Goal: Task Accomplishment & Management: Manage account settings

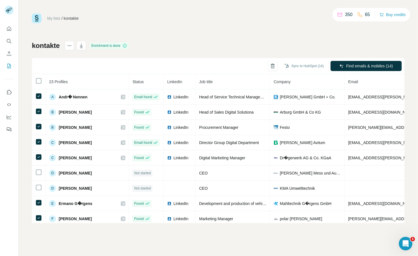
scroll to position [217, 0]
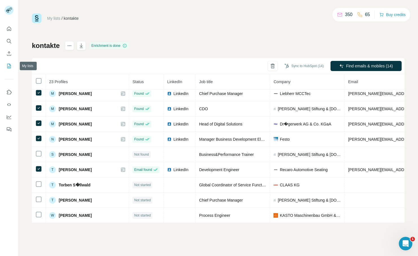
click at [11, 67] on icon "My lists" at bounding box center [9, 66] width 6 height 6
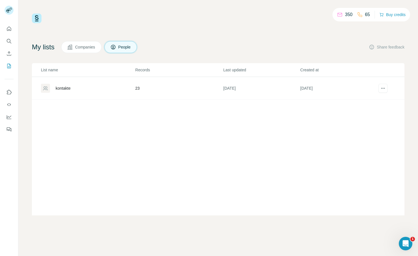
click at [121, 47] on button "People" at bounding box center [120, 47] width 33 height 12
click at [10, 92] on icon "Use Surfe on LinkedIn" at bounding box center [9, 93] width 6 height 6
click at [10, 104] on icon "Use Surfe API" at bounding box center [9, 104] width 4 height 3
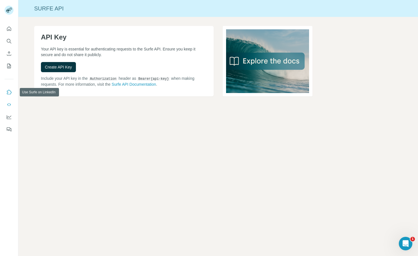
click at [10, 92] on icon "Use Surfe on LinkedIn" at bounding box center [9, 93] width 6 height 6
click at [8, 61] on button "My lists" at bounding box center [9, 66] width 9 height 10
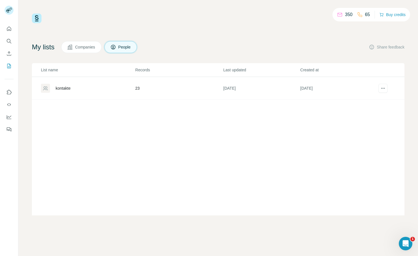
click at [71, 85] on div "kontakte" at bounding box center [88, 88] width 94 height 9
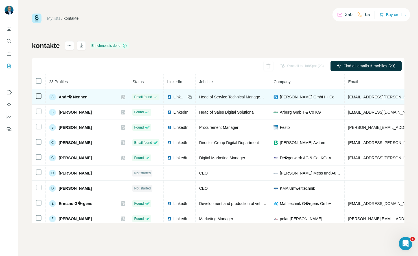
click at [177, 98] on span "LinkedIn" at bounding box center [179, 97] width 12 height 6
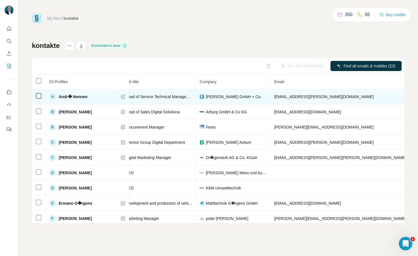
scroll to position [0, 0]
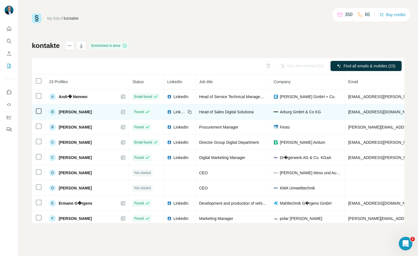
click at [176, 112] on span "LinkedIn" at bounding box center [179, 112] width 12 height 6
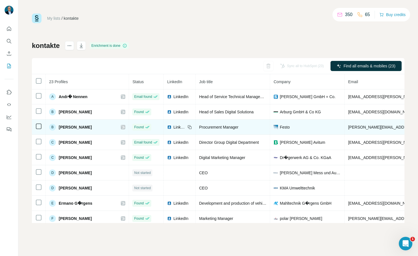
click at [179, 127] on span "LinkedIn" at bounding box center [179, 128] width 12 height 6
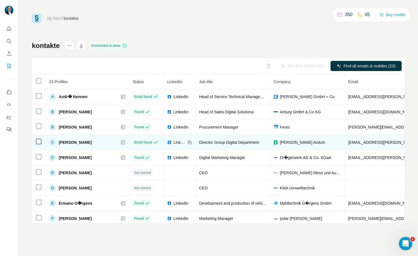
click at [174, 142] on span "LinkedIn" at bounding box center [179, 143] width 12 height 6
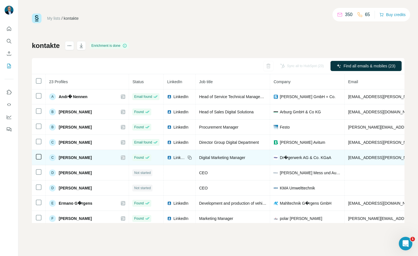
click at [175, 157] on span "LinkedIn" at bounding box center [179, 158] width 12 height 6
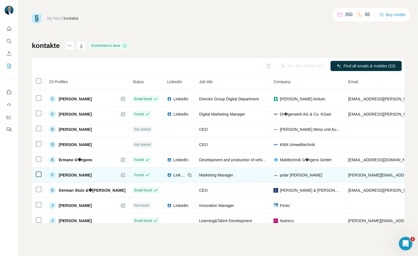
scroll to position [57, 0]
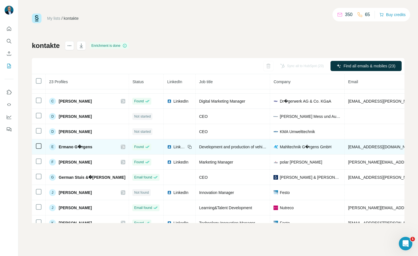
click at [175, 147] on span "LinkedIn" at bounding box center [179, 147] width 12 height 6
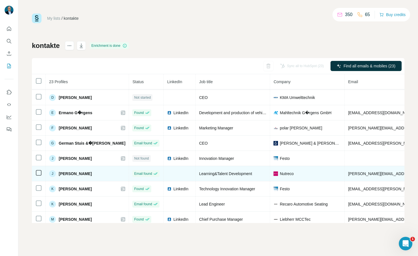
scroll to position [93, 0]
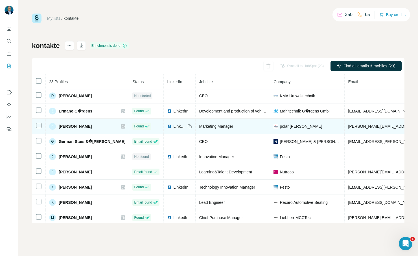
click at [174, 126] on span "LinkedIn" at bounding box center [179, 127] width 12 height 6
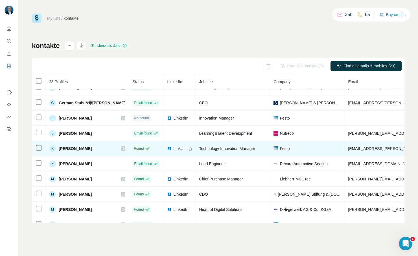
scroll to position [132, 0]
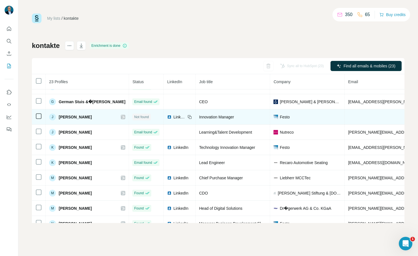
click at [178, 117] on span "LinkedIn" at bounding box center [179, 117] width 12 height 6
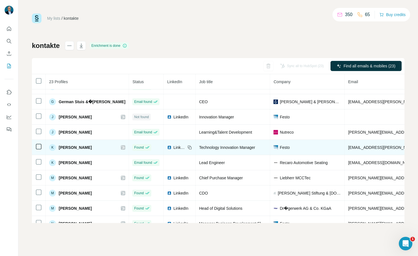
click at [175, 148] on span "LinkedIn" at bounding box center [179, 148] width 12 height 6
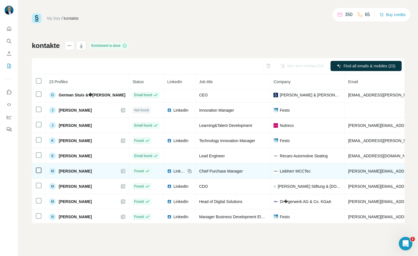
scroll to position [140, 0]
click at [176, 171] on span "LinkedIn" at bounding box center [179, 171] width 12 height 6
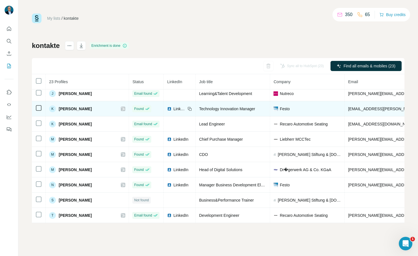
scroll to position [181, 0]
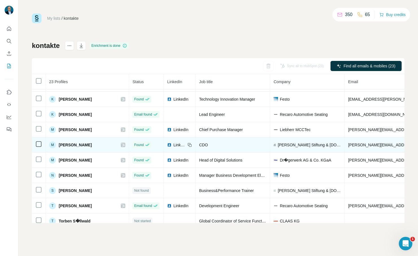
click at [178, 145] on span "LinkedIn" at bounding box center [179, 145] width 12 height 6
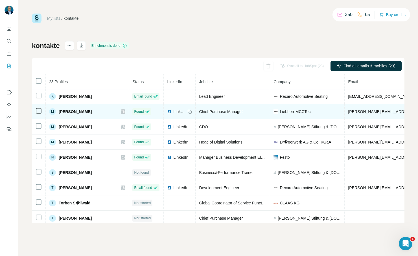
scroll to position [217, 0]
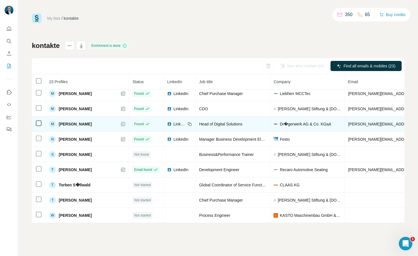
click at [175, 125] on span "LinkedIn" at bounding box center [179, 124] width 12 height 6
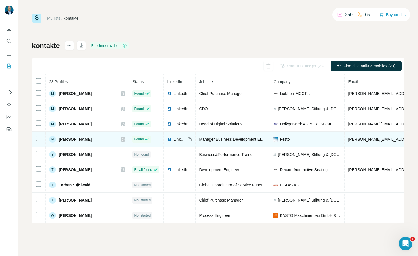
click at [171, 139] on img at bounding box center [169, 139] width 5 height 5
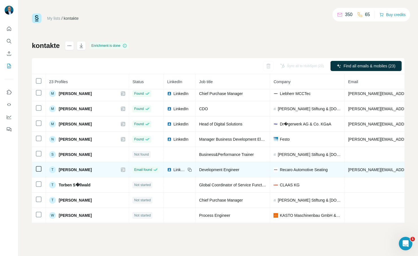
click at [175, 170] on span "LinkedIn" at bounding box center [179, 170] width 12 height 6
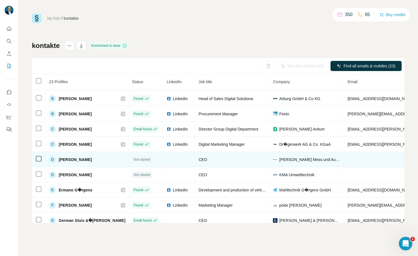
scroll to position [0, 1]
